Goal: Browse casually: Explore the website without a specific task or goal

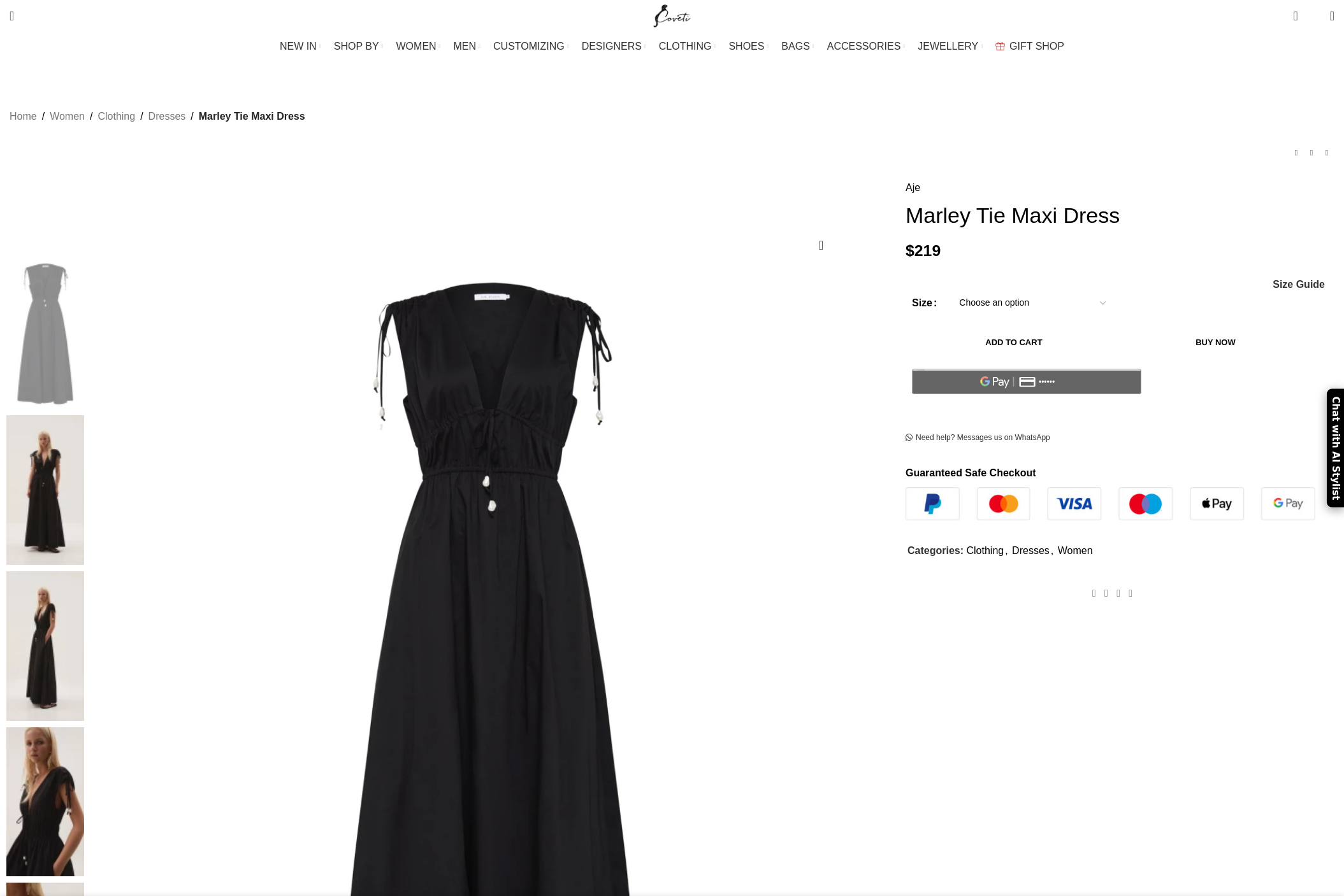
click at [84, 415] on img at bounding box center [45, 490] width 78 height 150
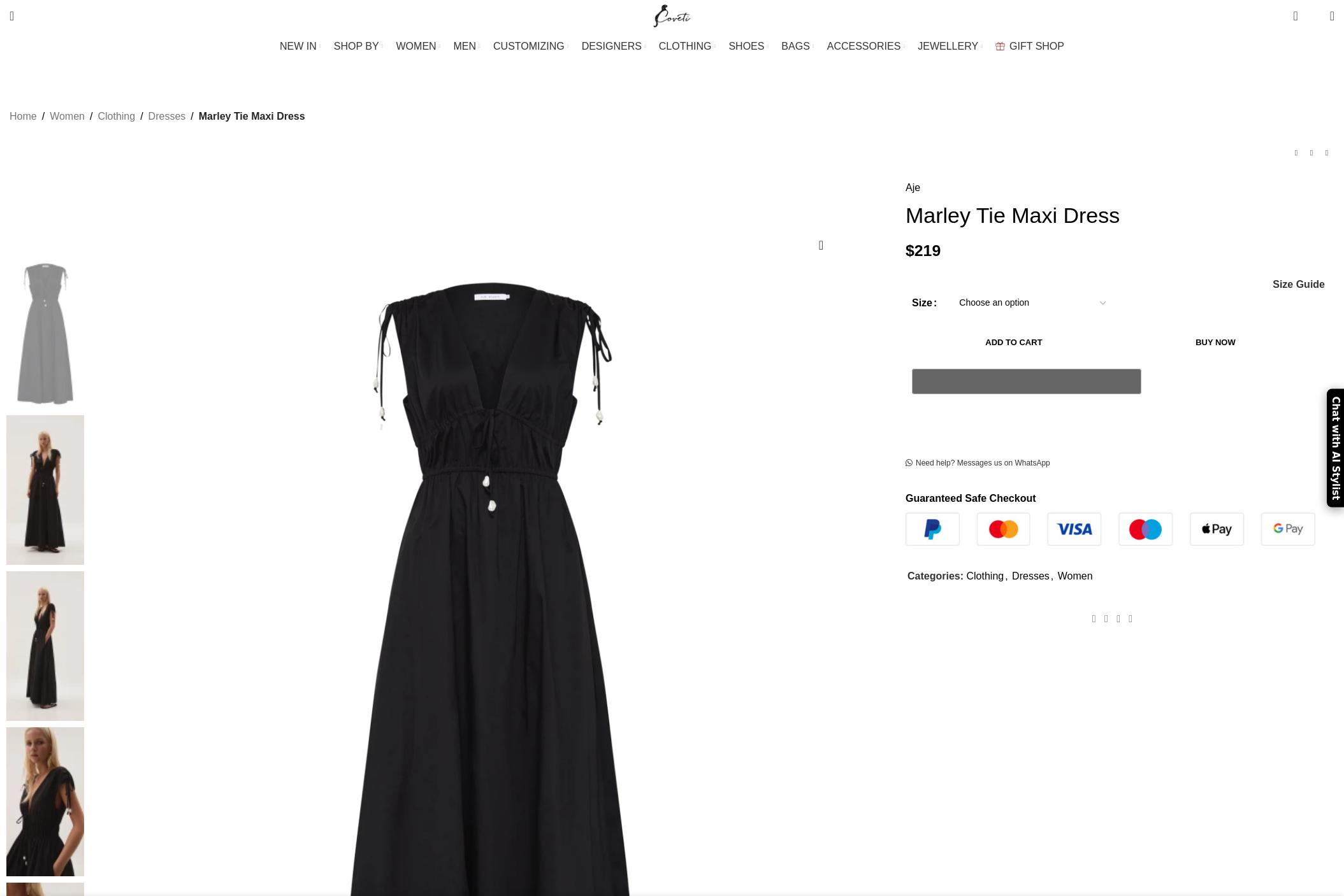
click at [84, 415] on img at bounding box center [45, 490] width 78 height 150
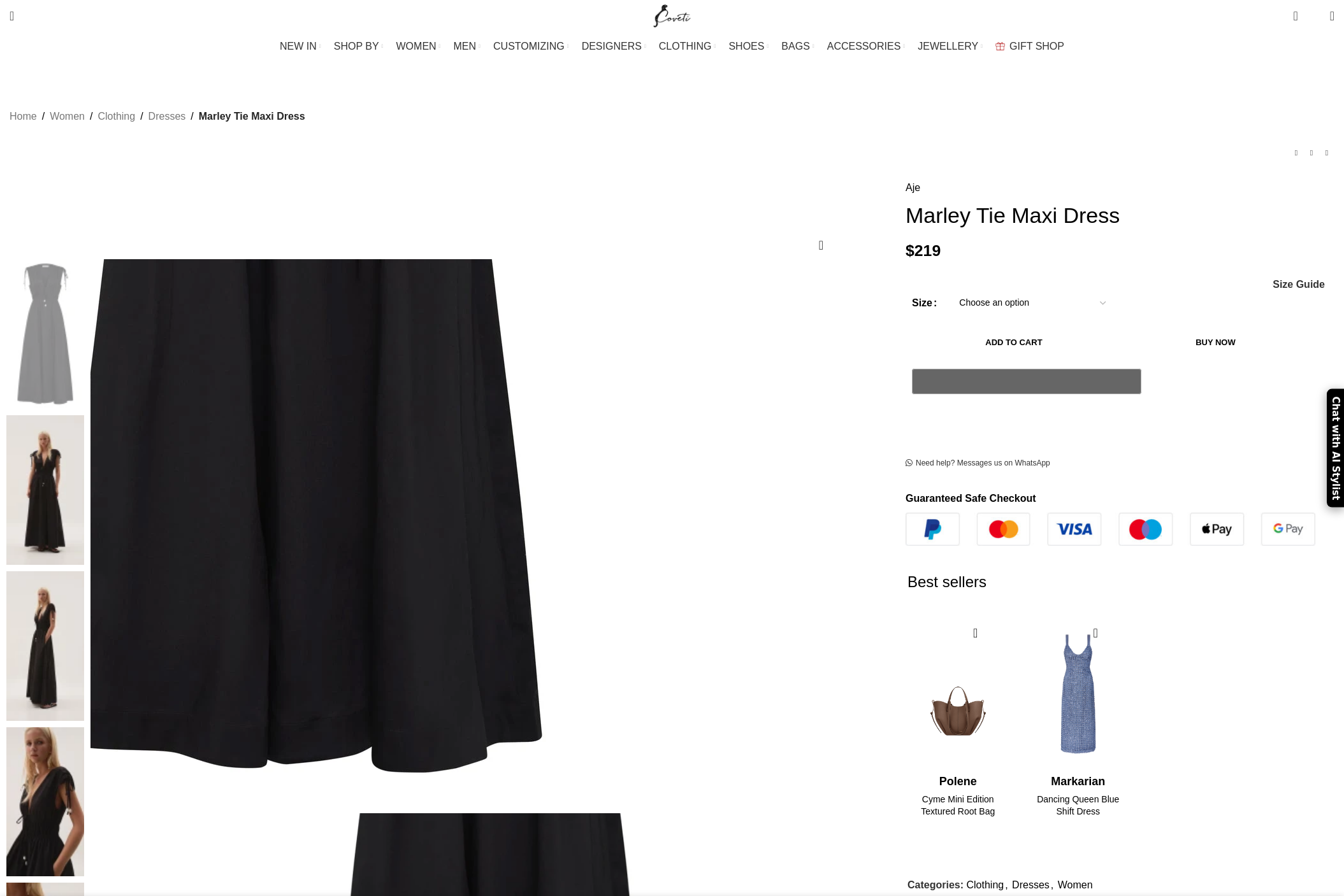
click at [588, 602] on img at bounding box center [298, 161] width 870 height 1305
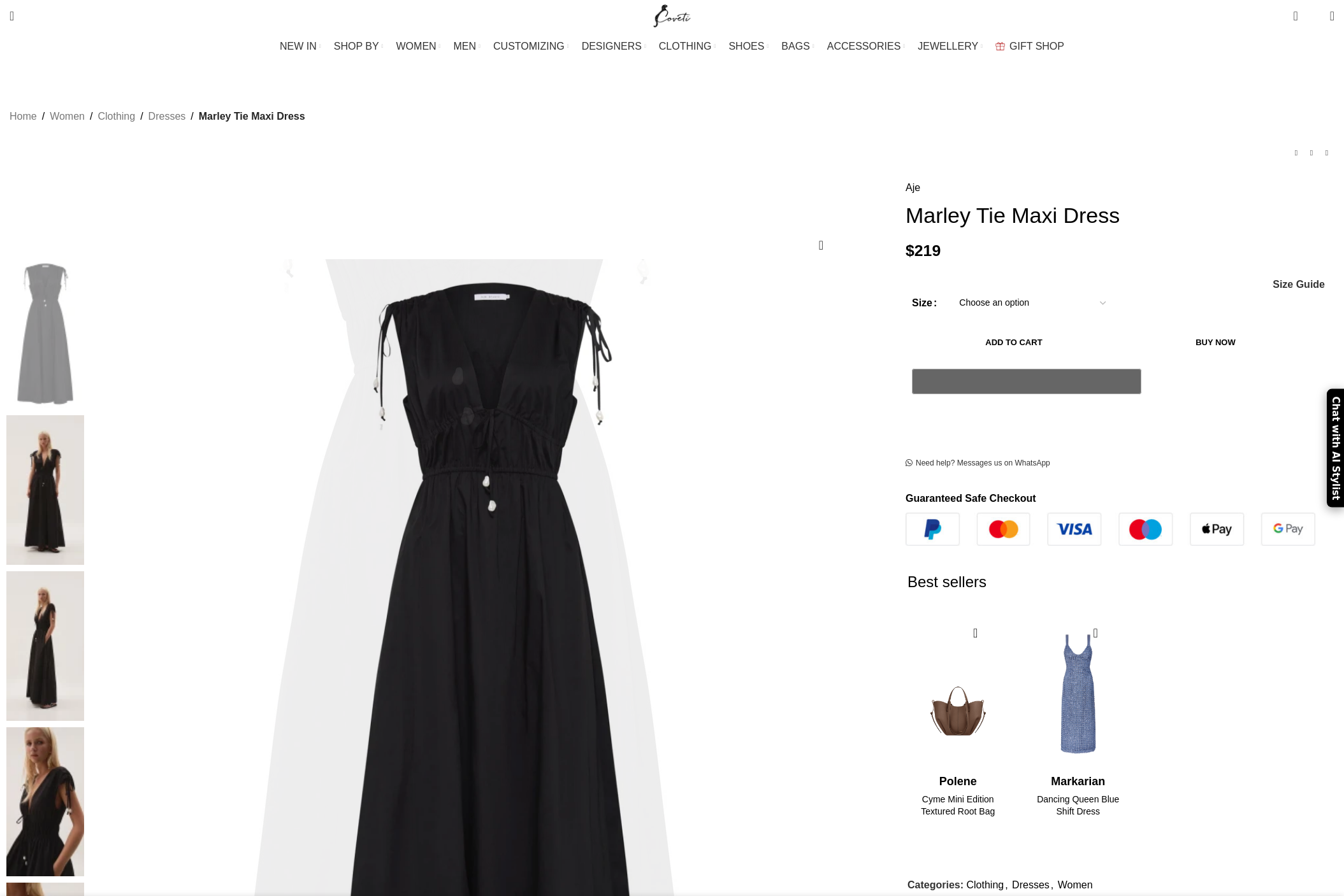
scroll to position [0, 134]
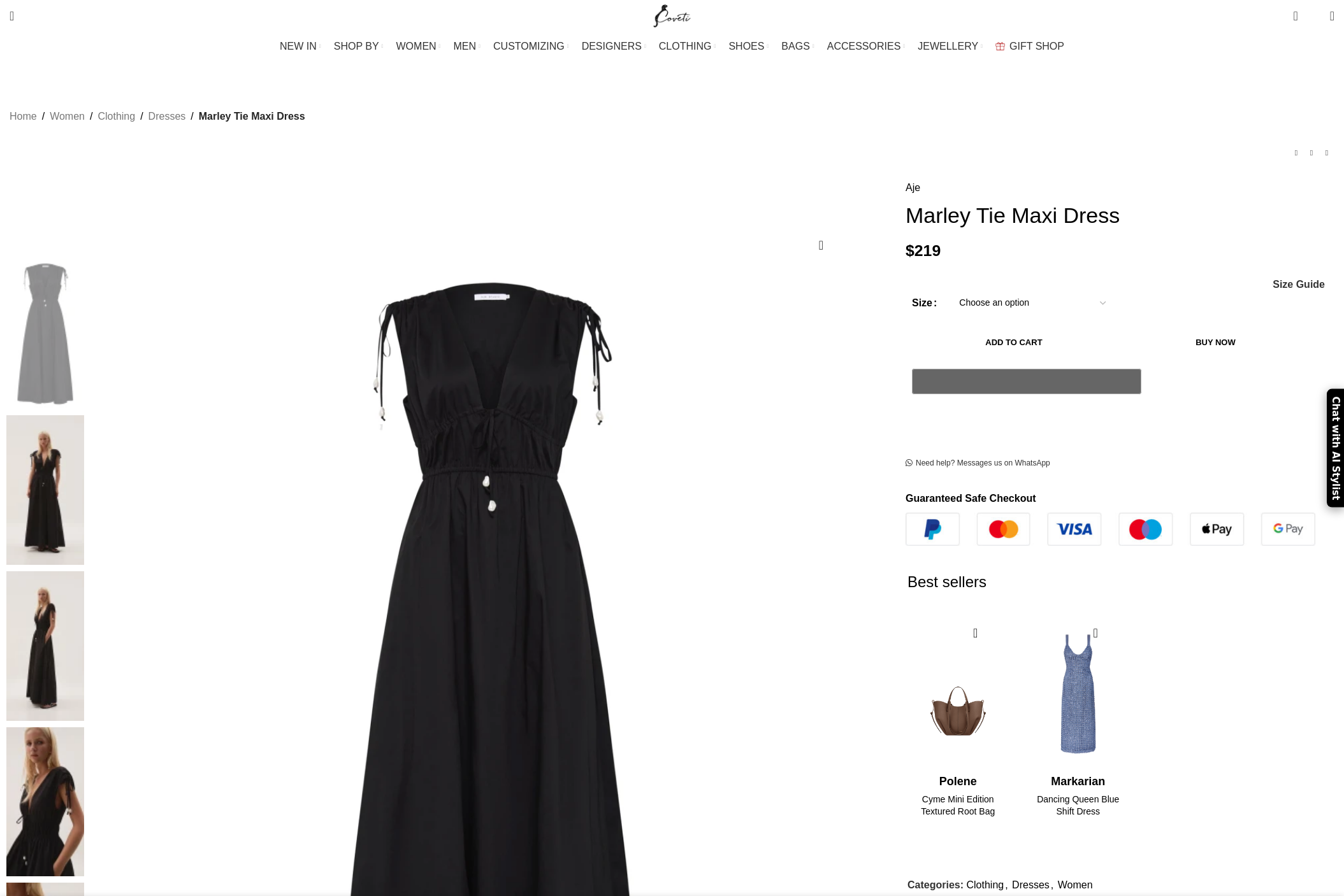
click at [84, 571] on img at bounding box center [45, 646] width 78 height 150
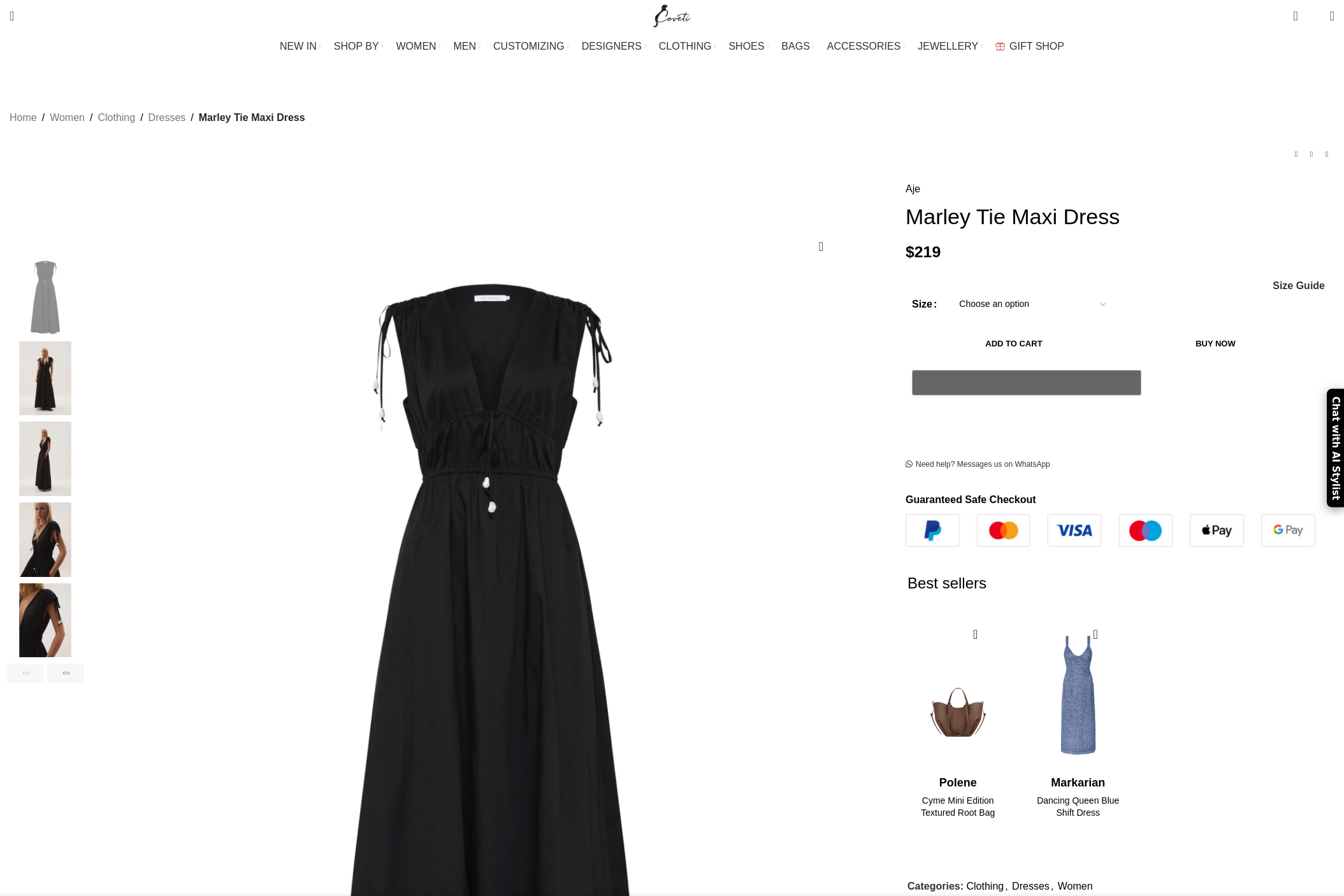
click at [84, 382] on img "2 / 7" at bounding box center [45, 378] width 78 height 74
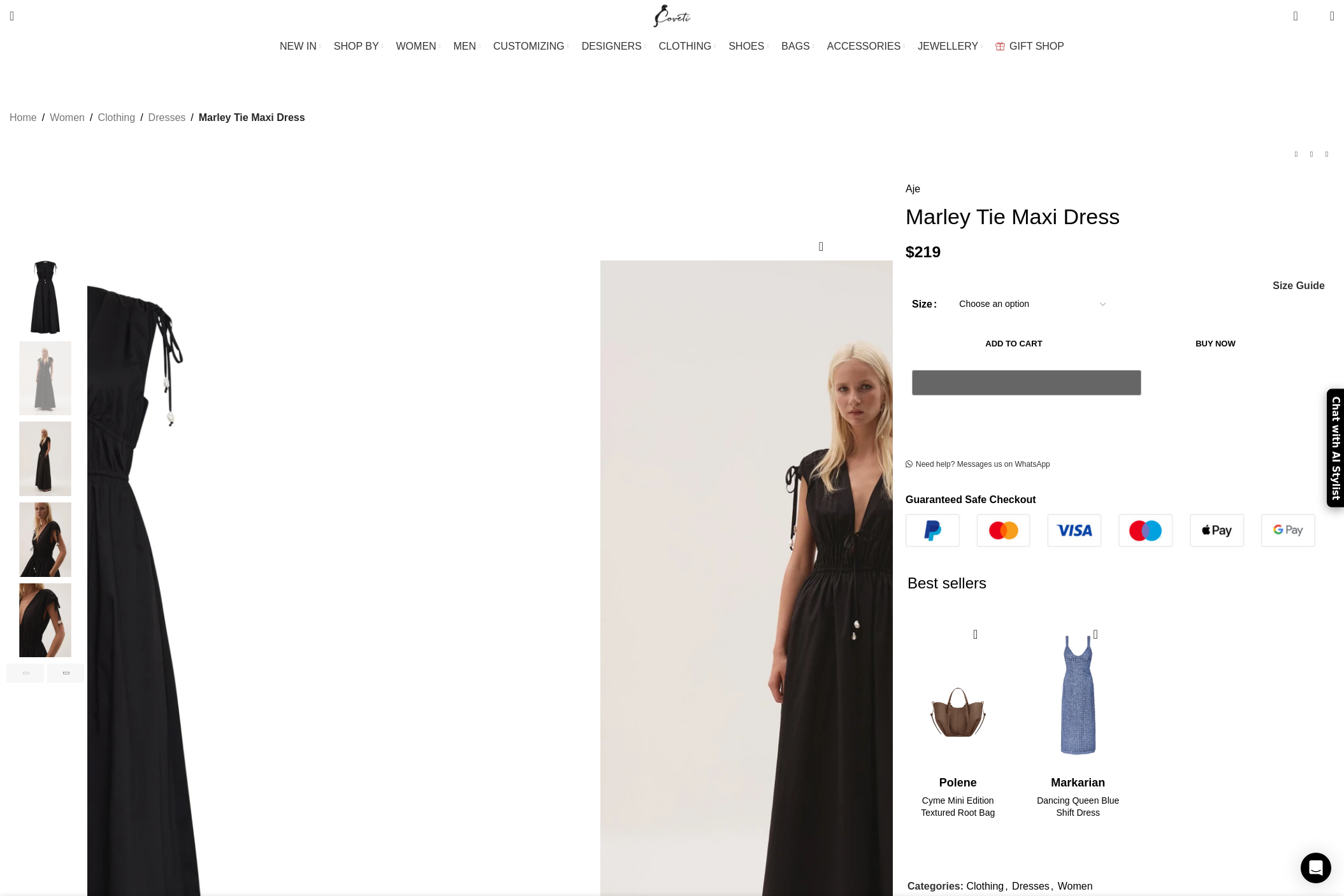
click at [84, 462] on img "3 / 7" at bounding box center [45, 459] width 78 height 74
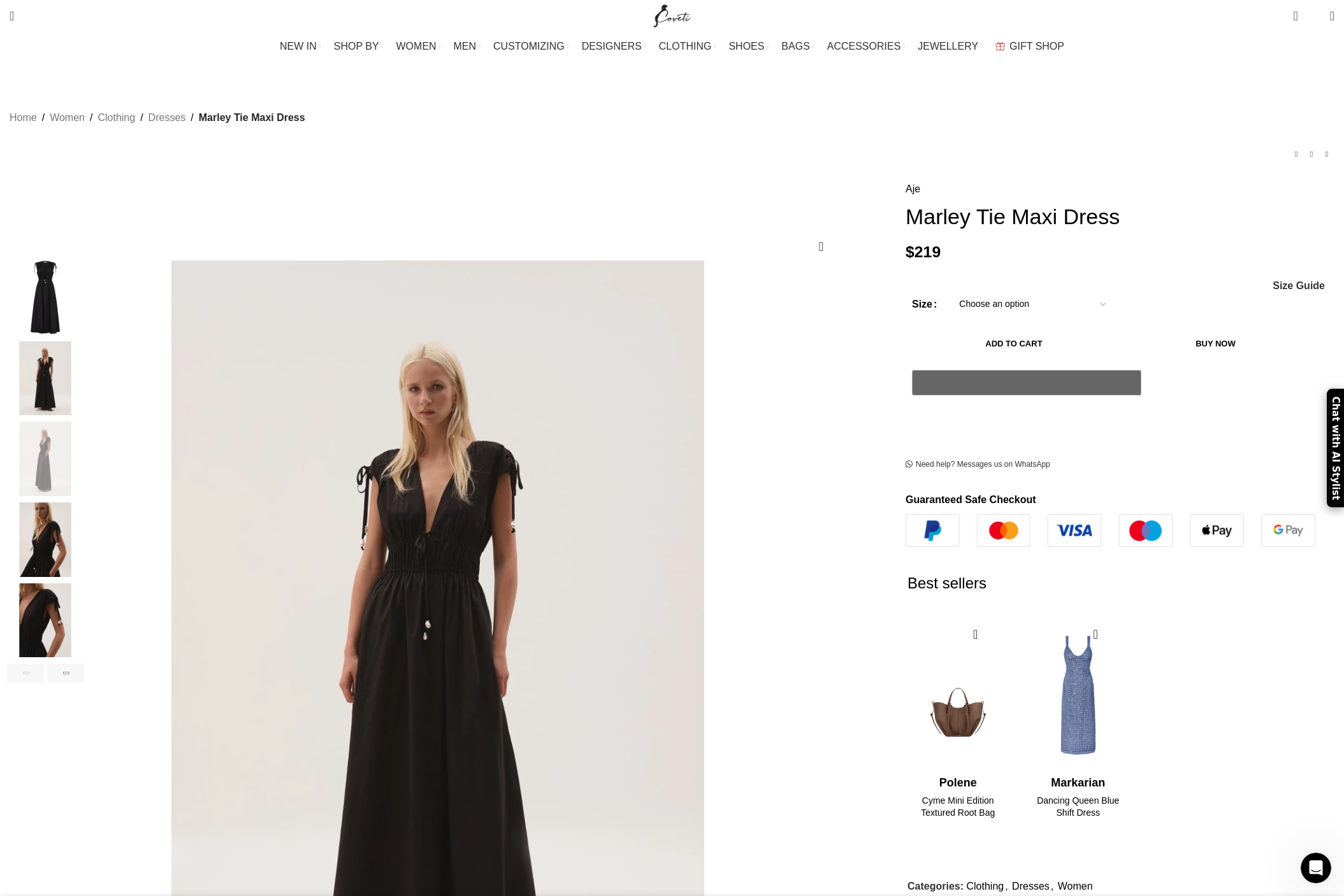
scroll to position [0, 1073]
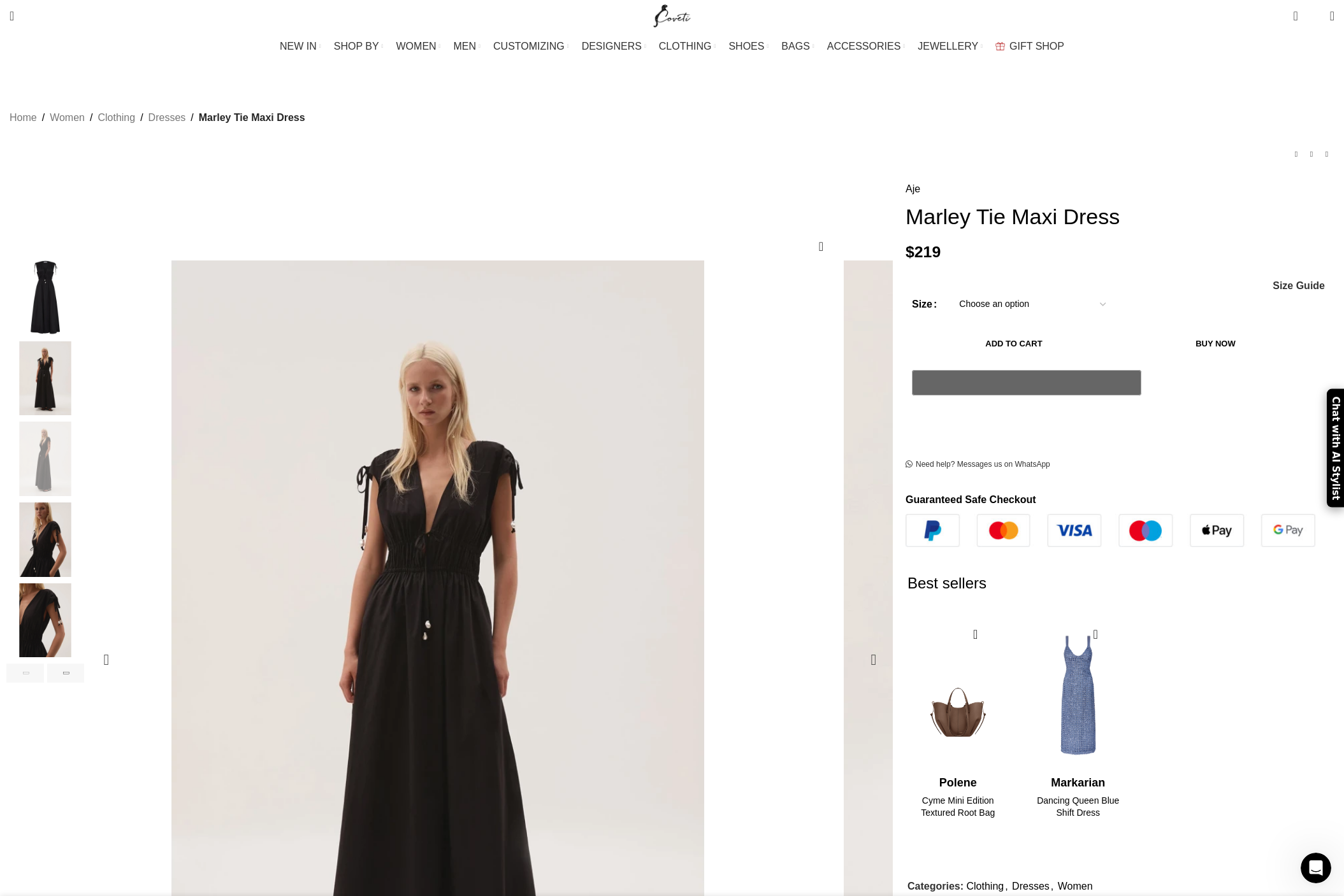
click at [679, 454] on img "3 / 7" at bounding box center [1114, 474] width 870 height 1305
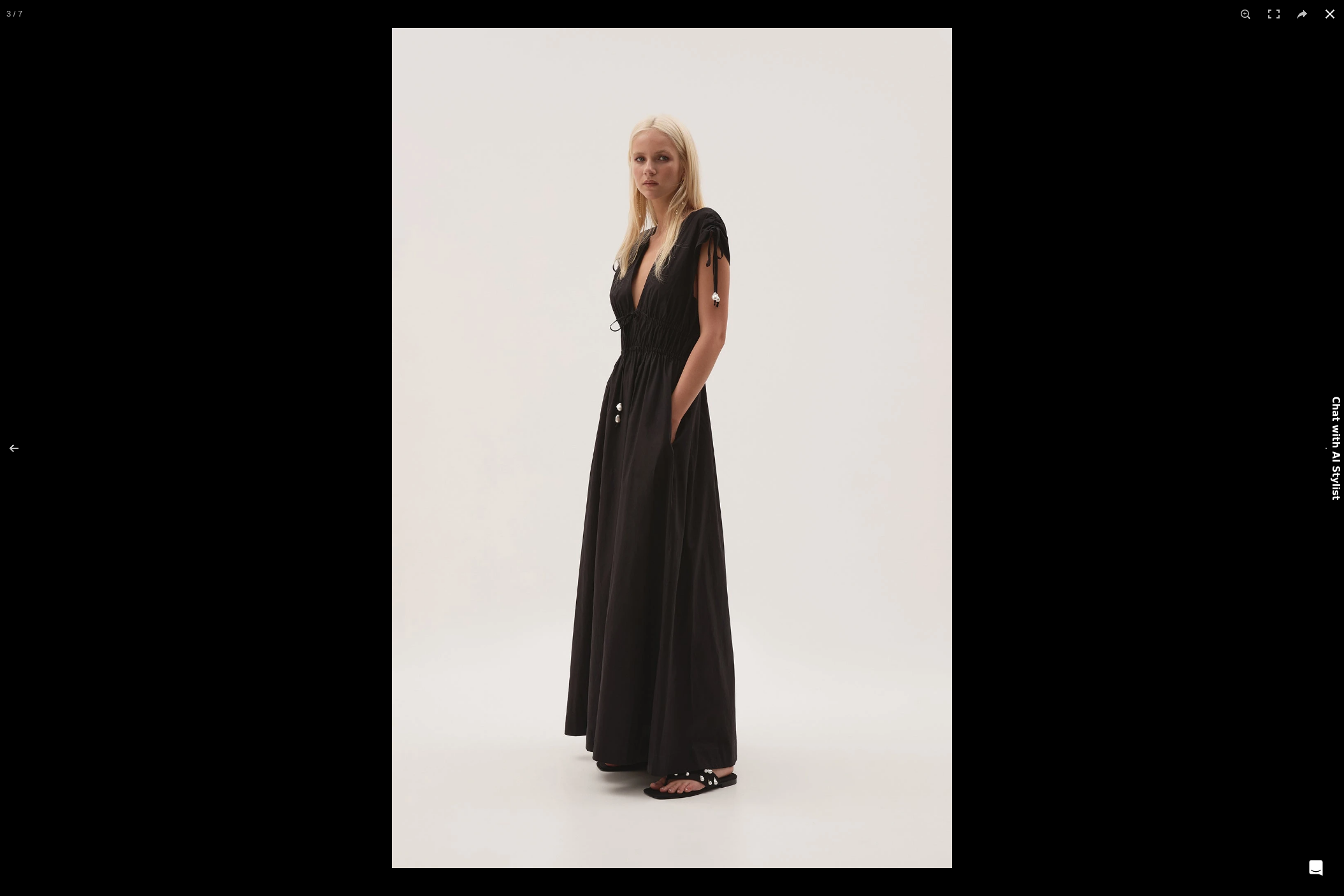
scroll to position [0, 1207]
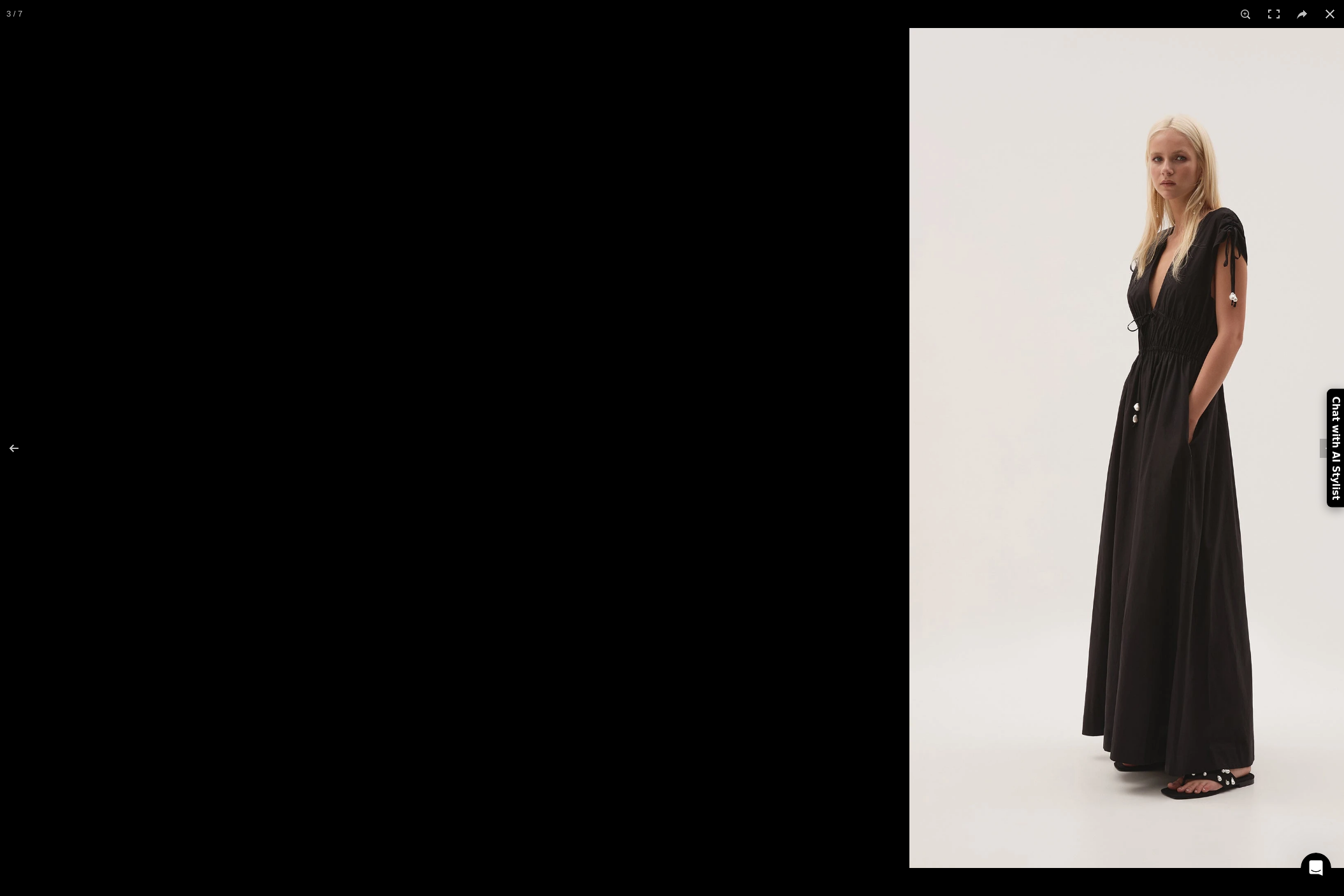
drag, startPoint x: 675, startPoint y: 386, endPoint x: 1168, endPoint y: 262, distance: 508.4
click at [1201, 254] on img at bounding box center [1189, 448] width 560 height 840
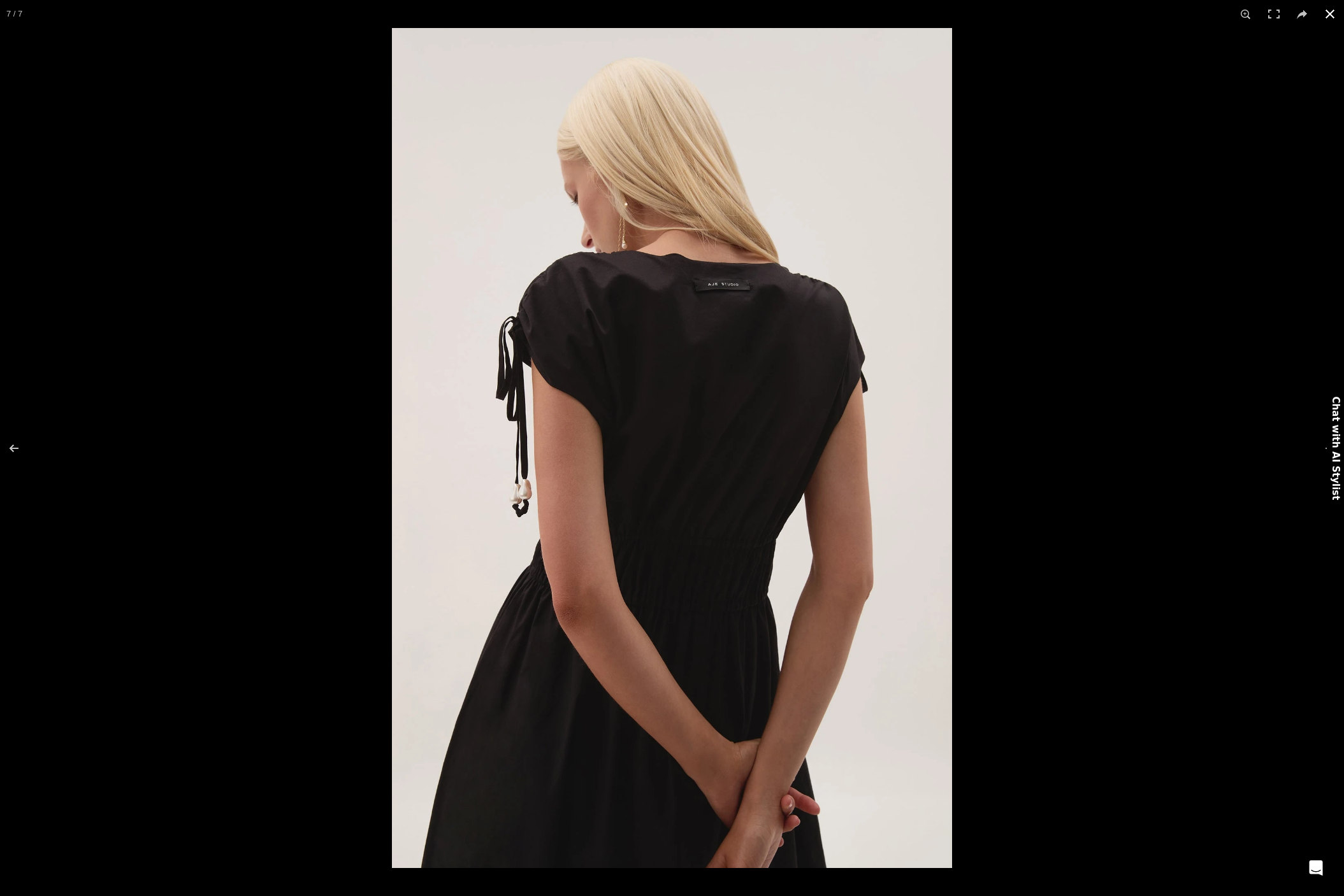
scroll to position [0, 1878]
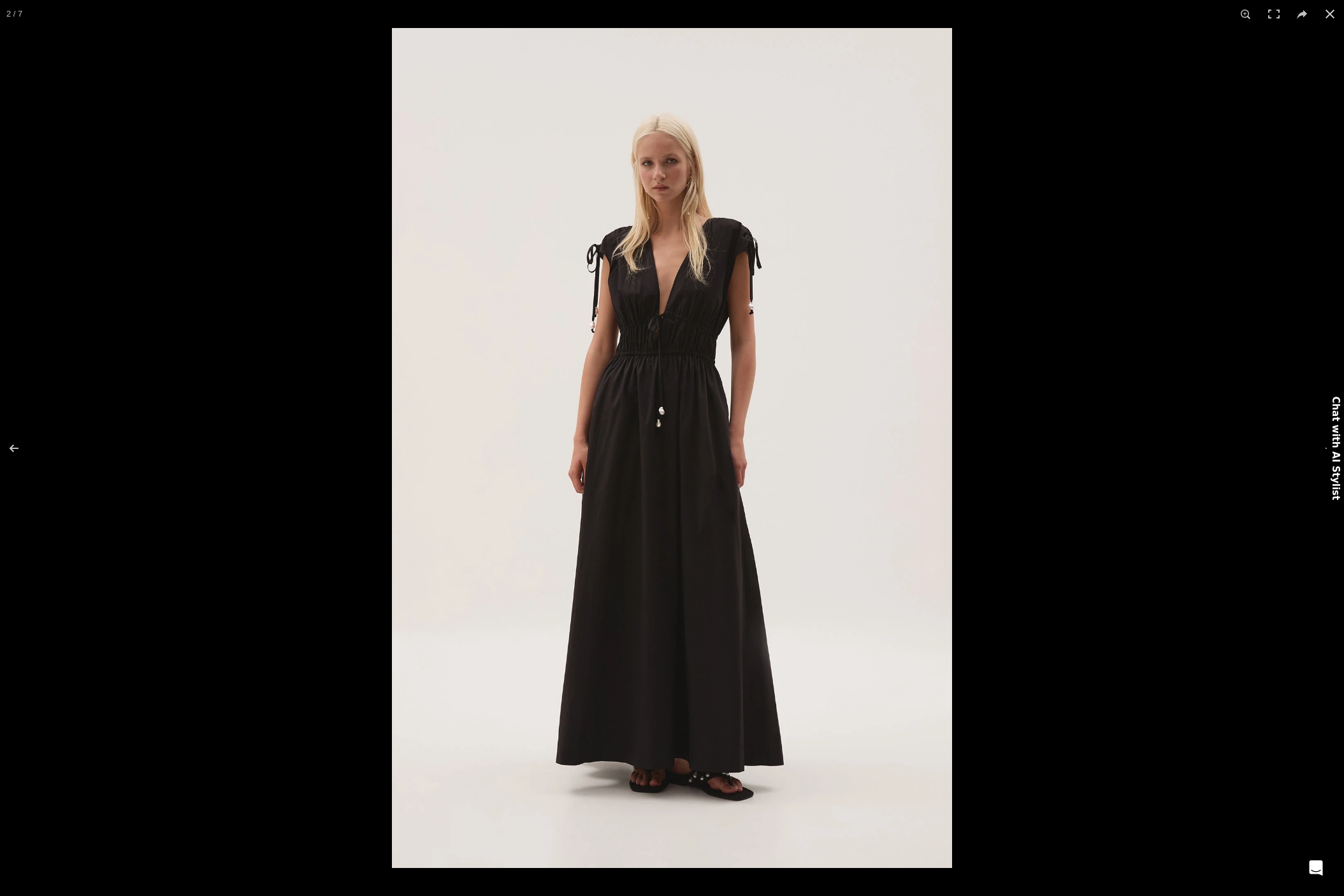
drag, startPoint x: 1327, startPoint y: 16, endPoint x: 1324, endPoint y: 32, distance: 16.3
click at [1327, 16] on button at bounding box center [1330, 14] width 28 height 28
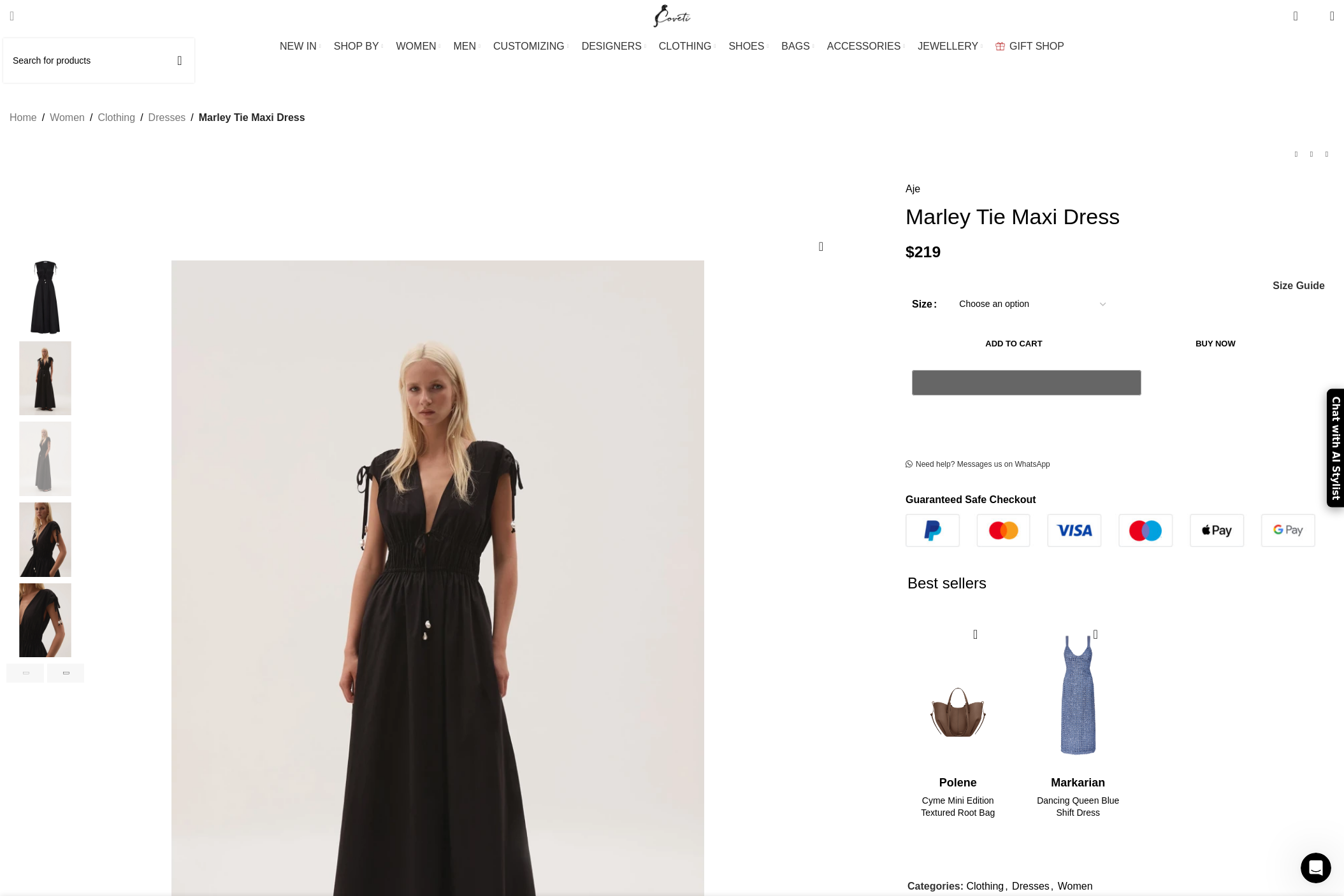
scroll to position [0, 269]
